Goal: Task Accomplishment & Management: Use online tool/utility

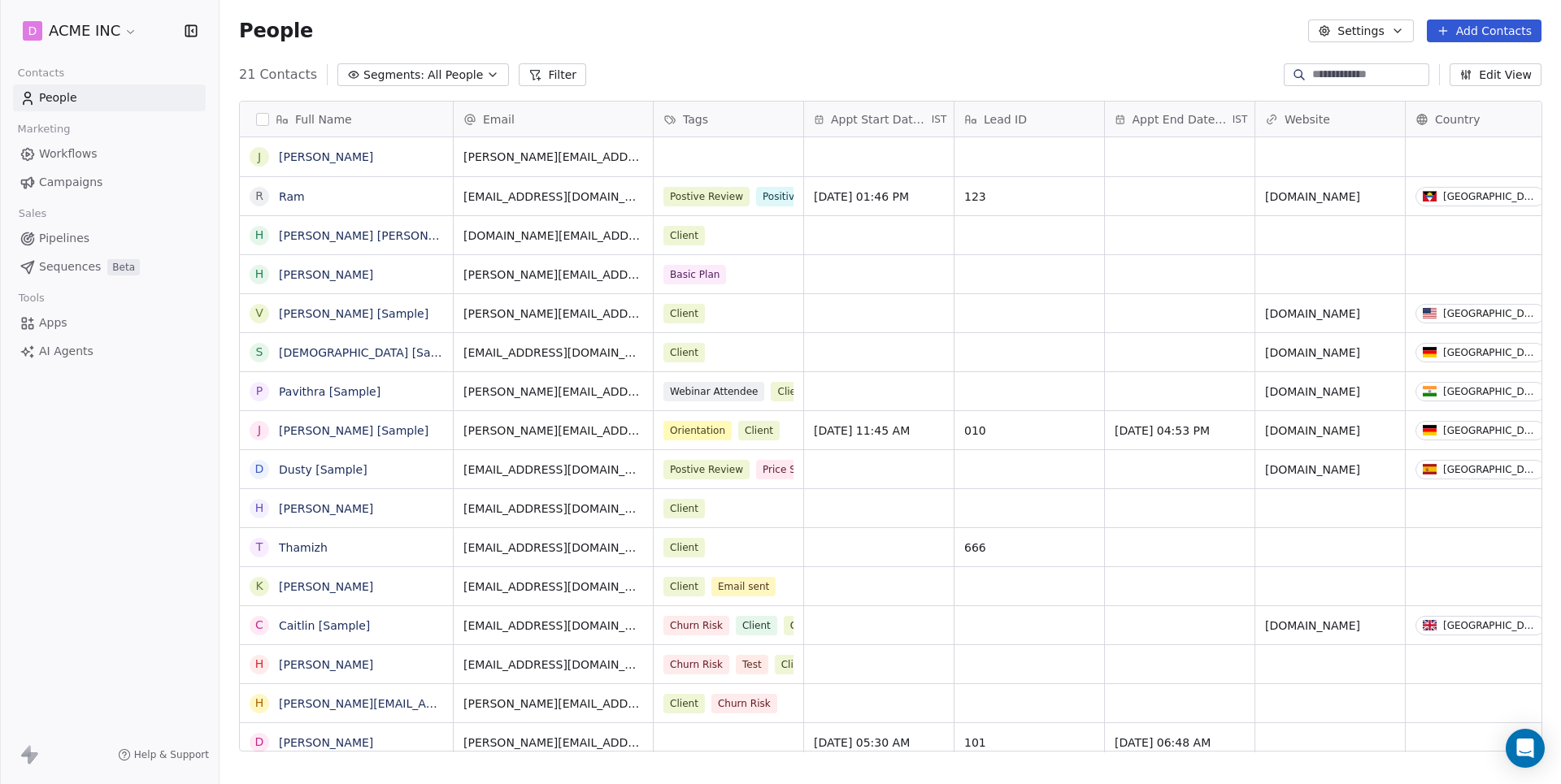
scroll to position [690, 1341]
click at [86, 153] on span "Workflows" at bounding box center [68, 153] width 58 height 17
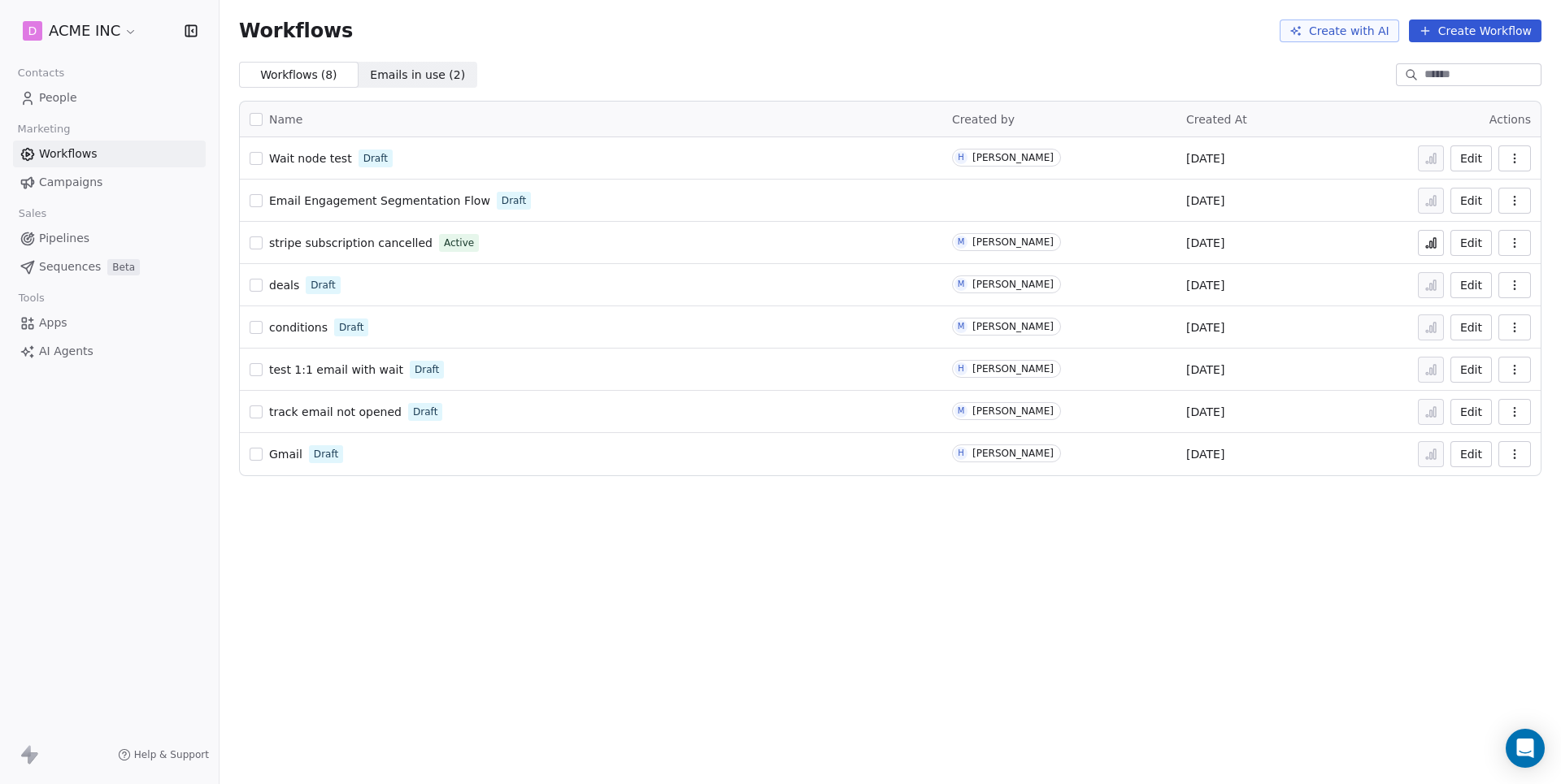
click at [297, 153] on span "Wait node test" at bounding box center [311, 158] width 83 height 13
click at [300, 156] on span "Wait node test" at bounding box center [311, 158] width 83 height 13
click at [1470, 33] on button "Create Workflow" at bounding box center [1475, 31] width 132 height 23
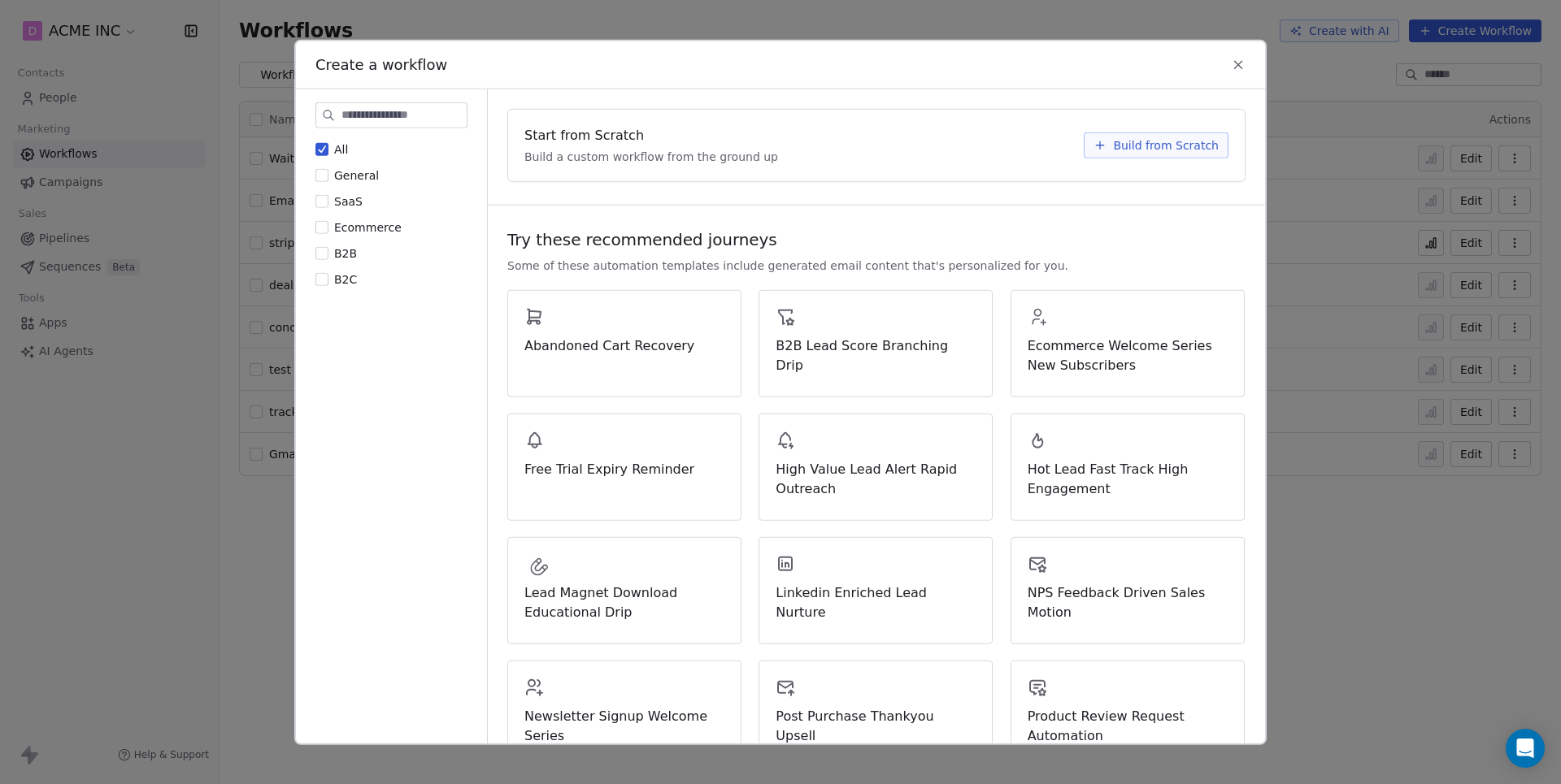
click at [1104, 135] on button "Build from Scratch" at bounding box center [1156, 144] width 145 height 26
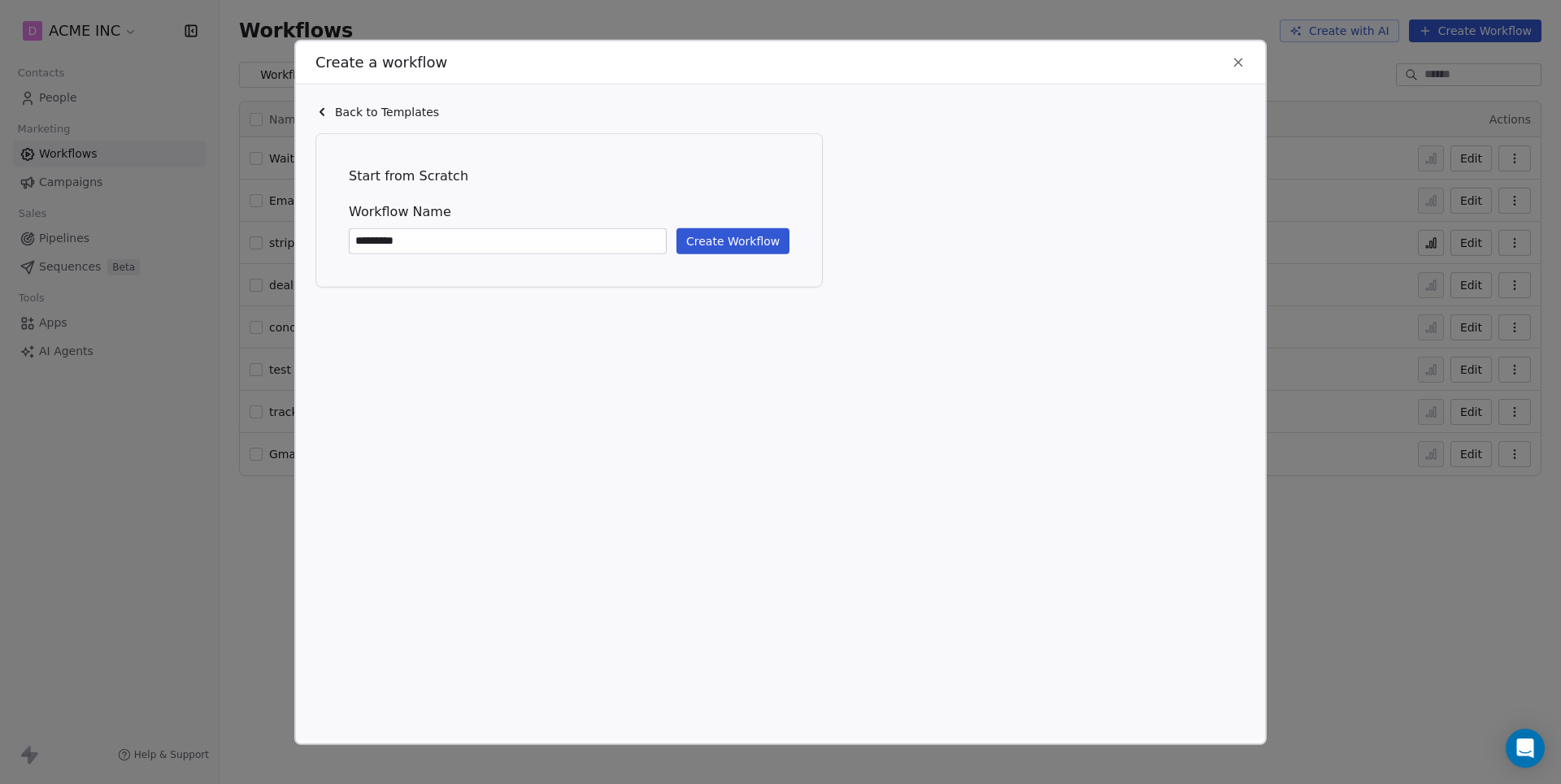
type input "*********"
click at [745, 242] on button "Create Workflow" at bounding box center [733, 240] width 113 height 26
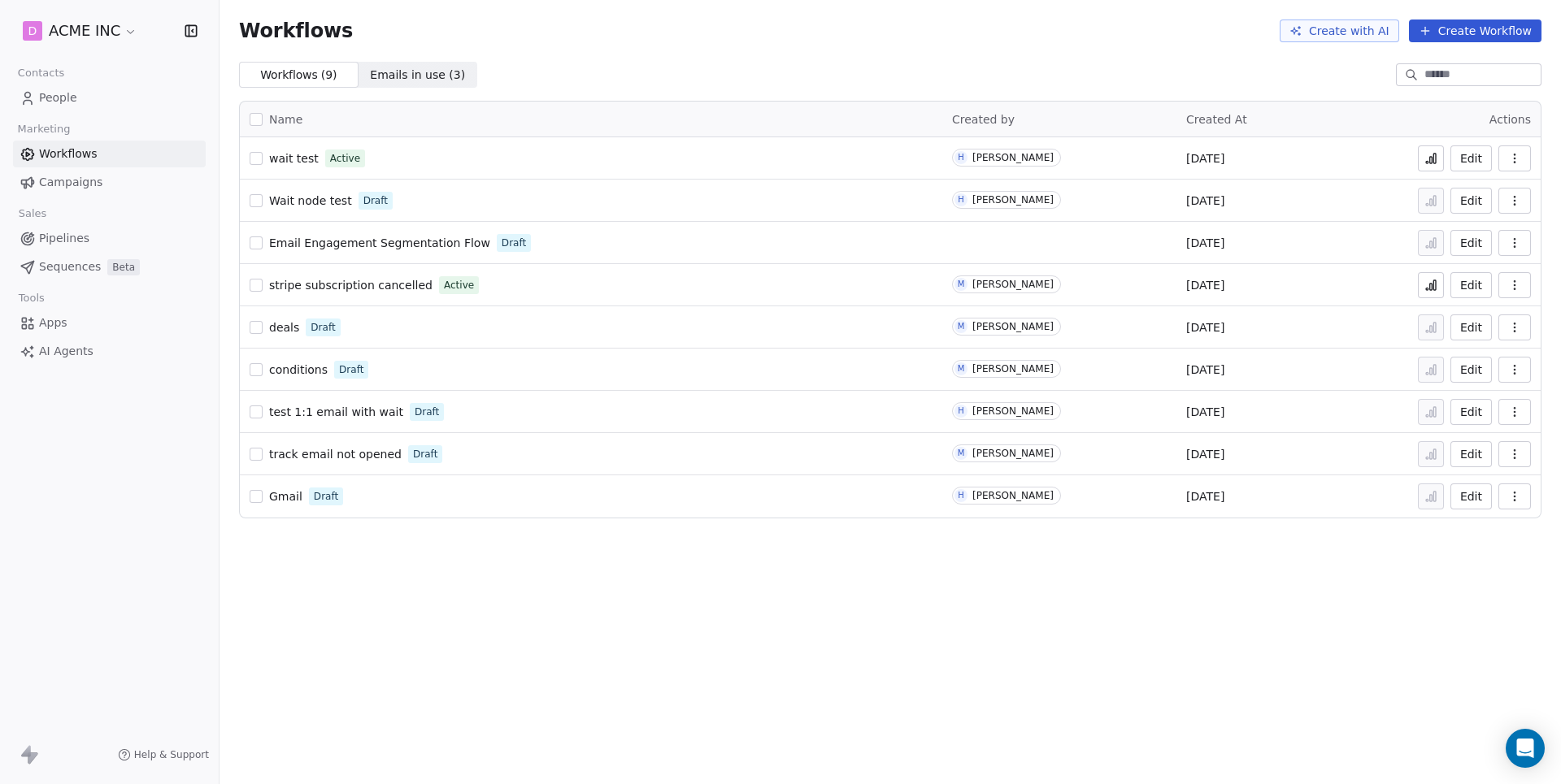
click at [82, 98] on link "People" at bounding box center [109, 98] width 192 height 26
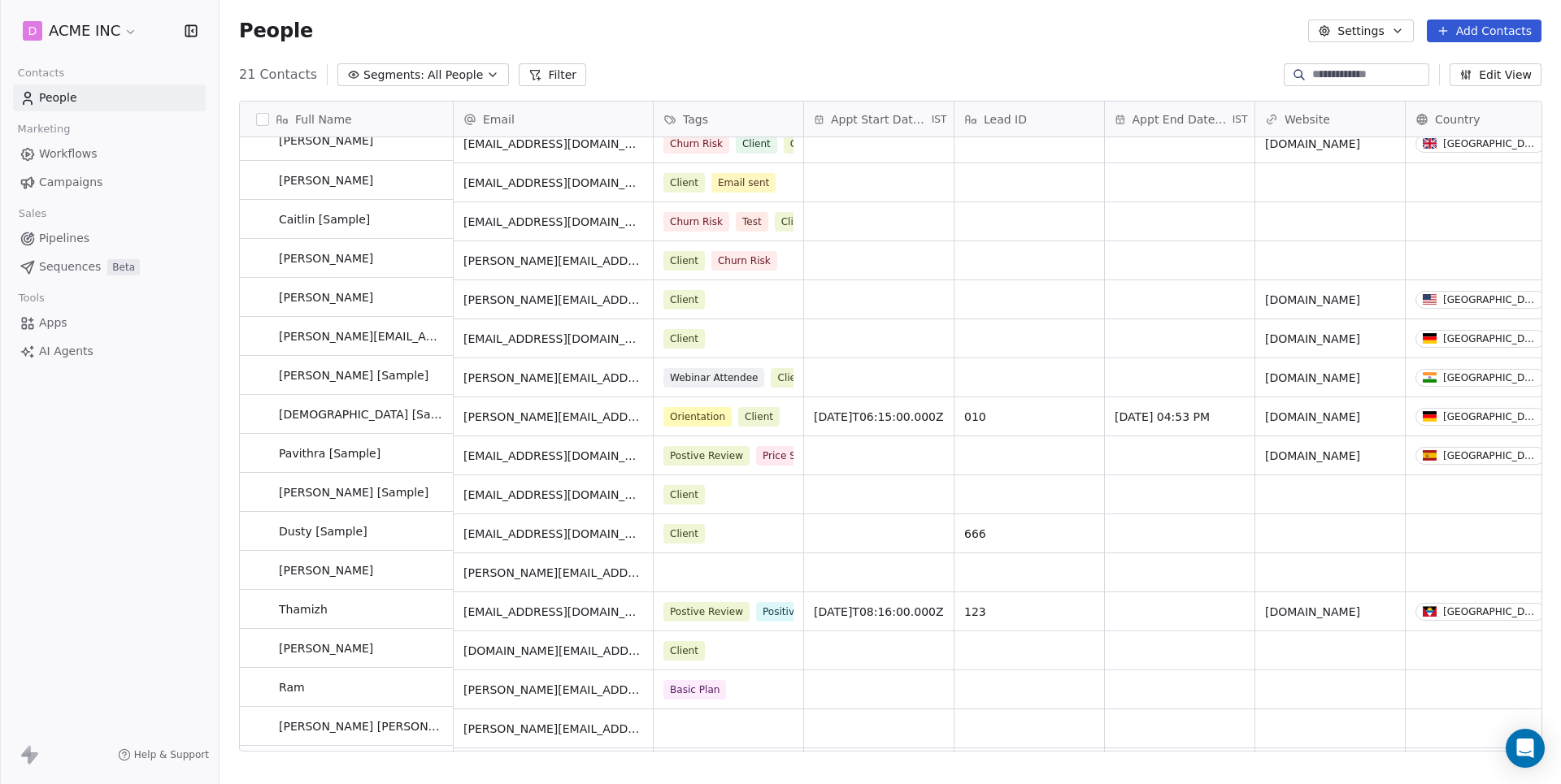
scroll to position [91, 0]
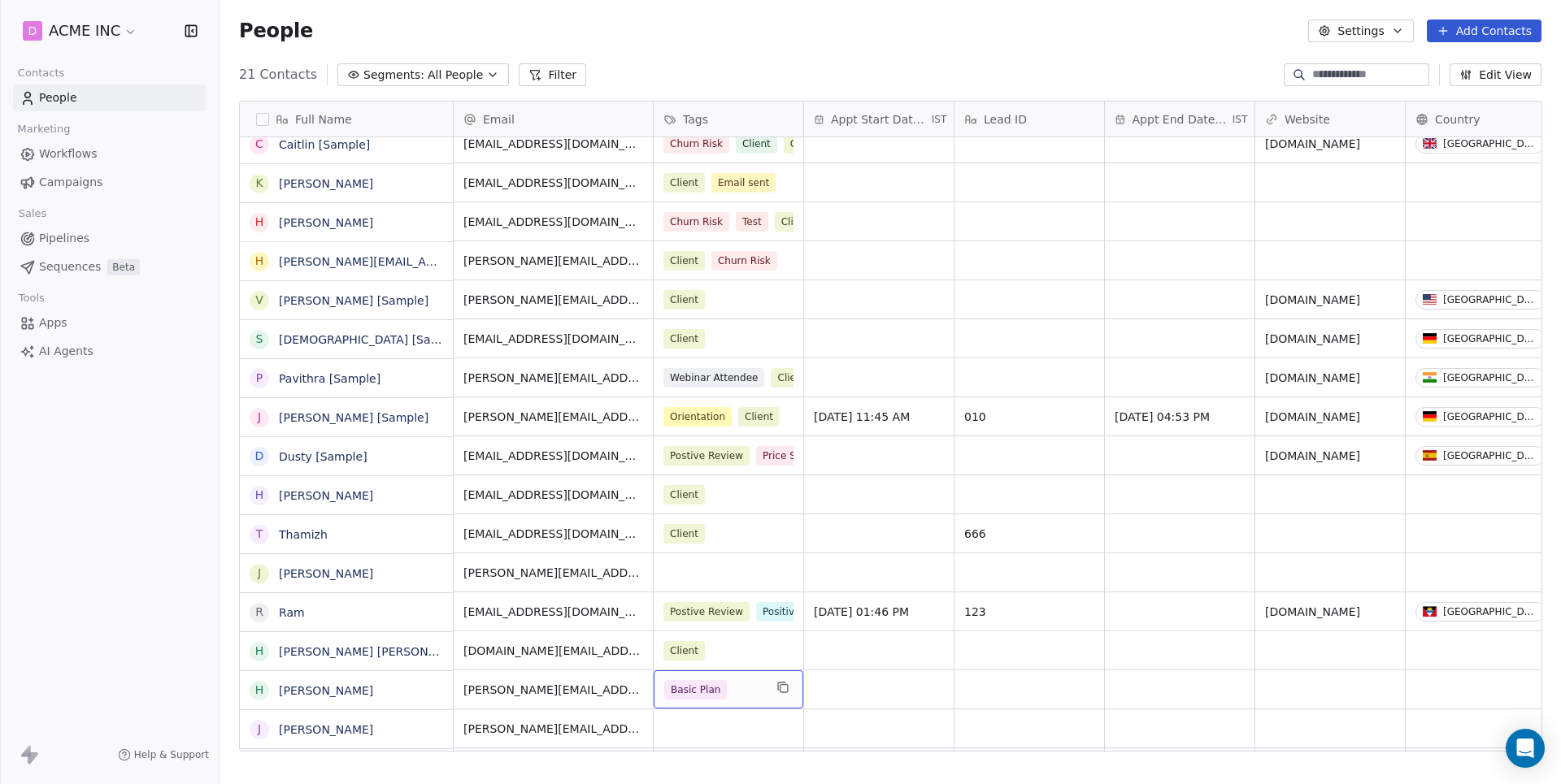
click at [762, 693] on div "Basic Plan" at bounding box center [714, 690] width 99 height 19
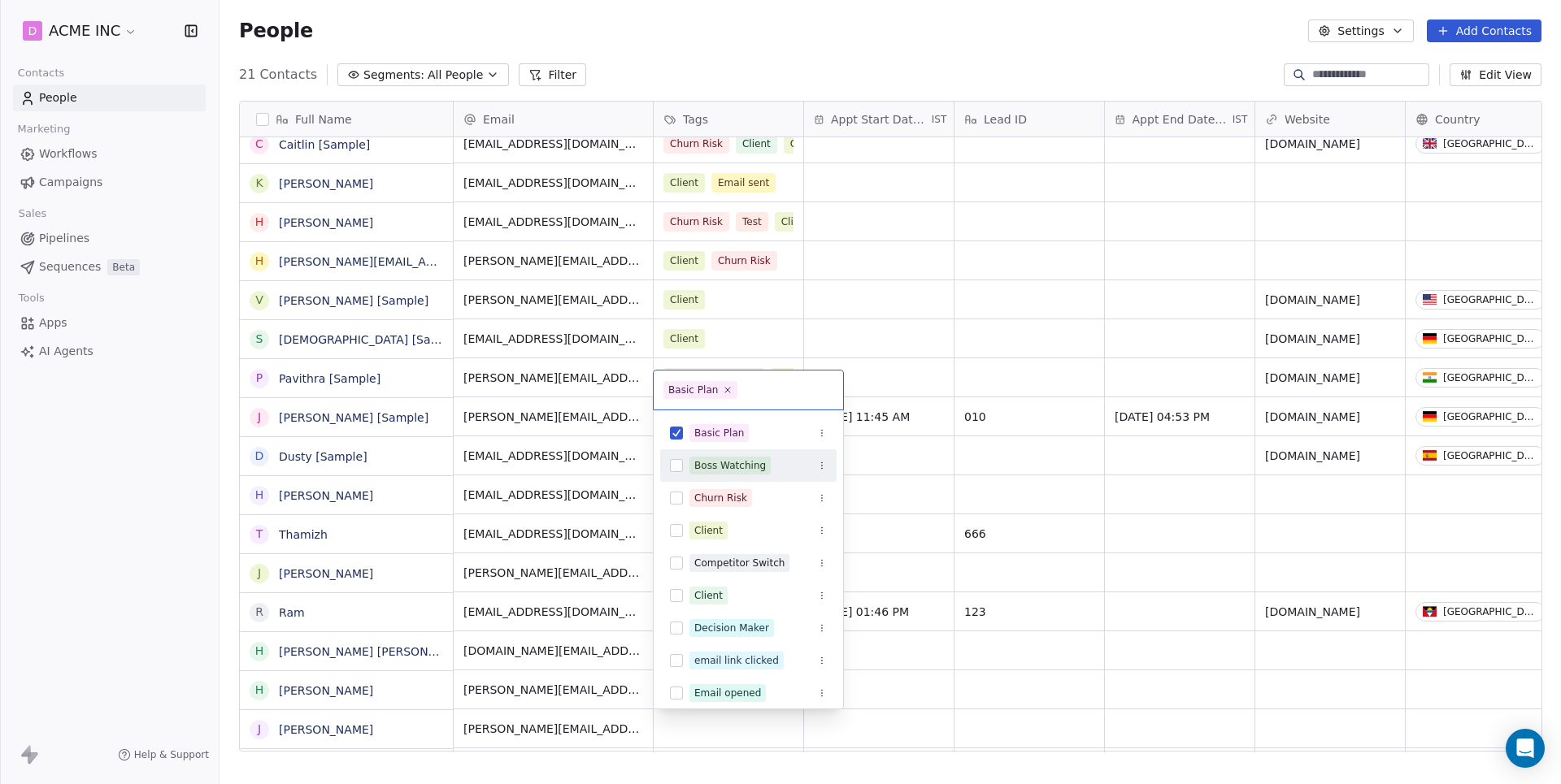
click at [679, 467] on button "Suggestions" at bounding box center [676, 466] width 13 height 13
click at [859, 16] on html "D ACME INC Contacts People Marketing Workflows Campaigns Sales Pipelines Sequen…" at bounding box center [780, 392] width 1561 height 784
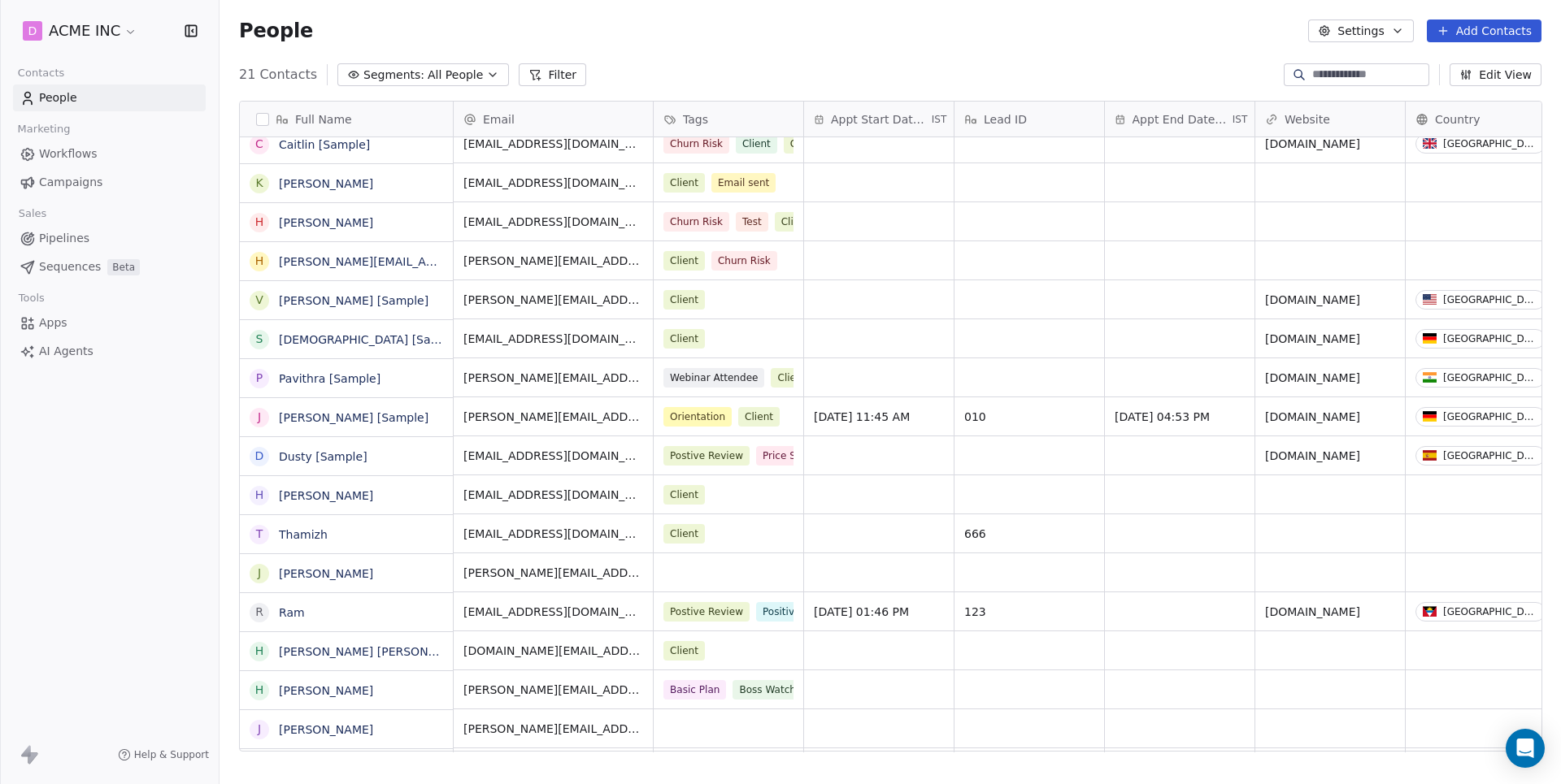
click at [833, 54] on div "People Settings Add Contacts" at bounding box center [890, 31] width 1342 height 62
click at [59, 150] on span "Workflows" at bounding box center [68, 153] width 58 height 17
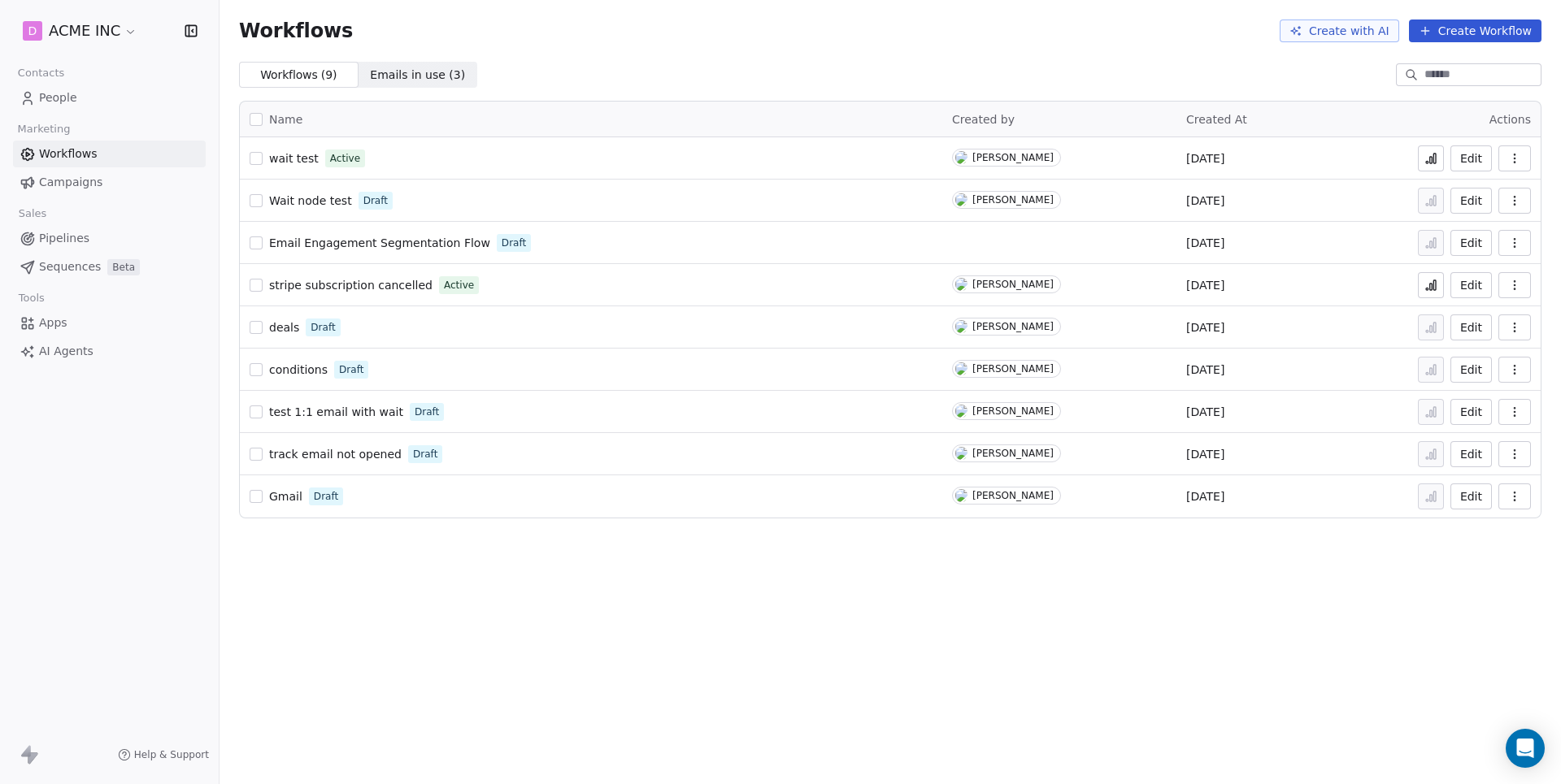
click at [281, 158] on span "wait test" at bounding box center [294, 158] width 49 height 13
click at [1425, 161] on icon at bounding box center [1431, 158] width 13 height 13
